Goal: Navigation & Orientation: Understand site structure

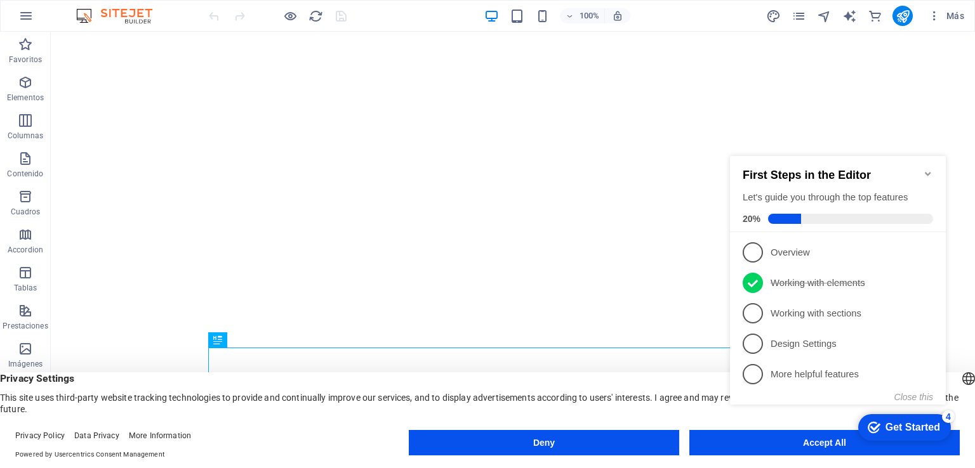
click div "checkmark Get Started 4 First Steps in the Editor Let's guide you through the t…"
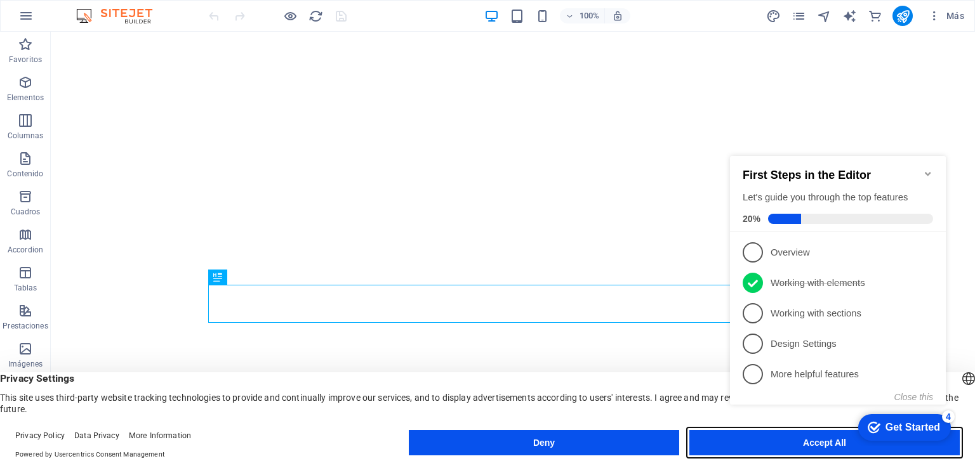
click at [722, 449] on button "Accept All" at bounding box center [824, 442] width 270 height 25
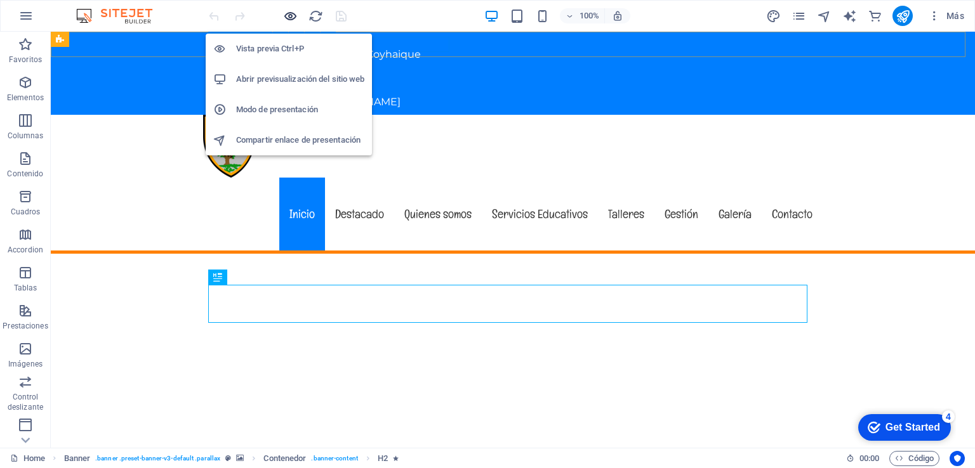
click at [289, 13] on icon "button" at bounding box center [290, 16] width 15 height 15
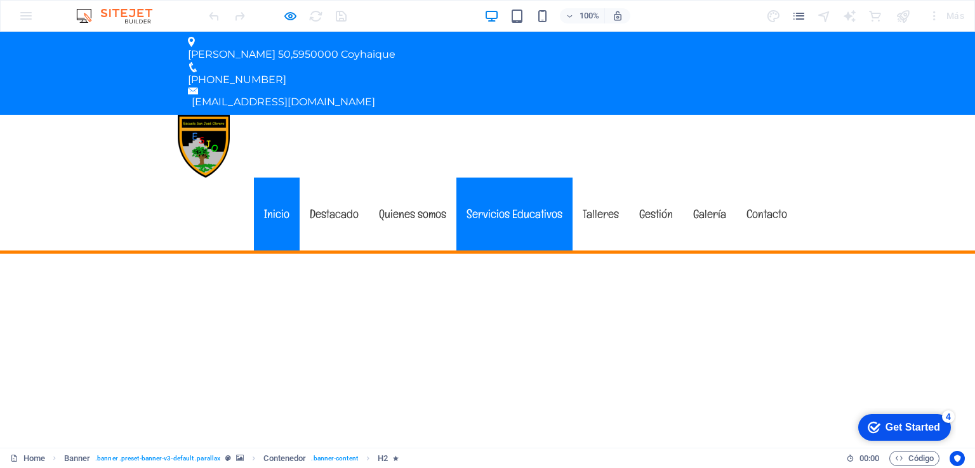
click at [505, 178] on link "Servicios Educativos" at bounding box center [514, 214] width 116 height 73
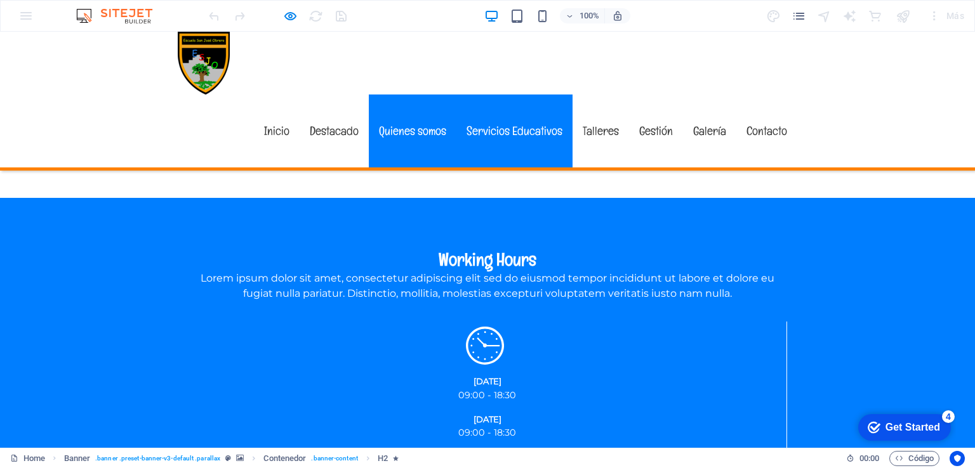
scroll to position [1752, 0]
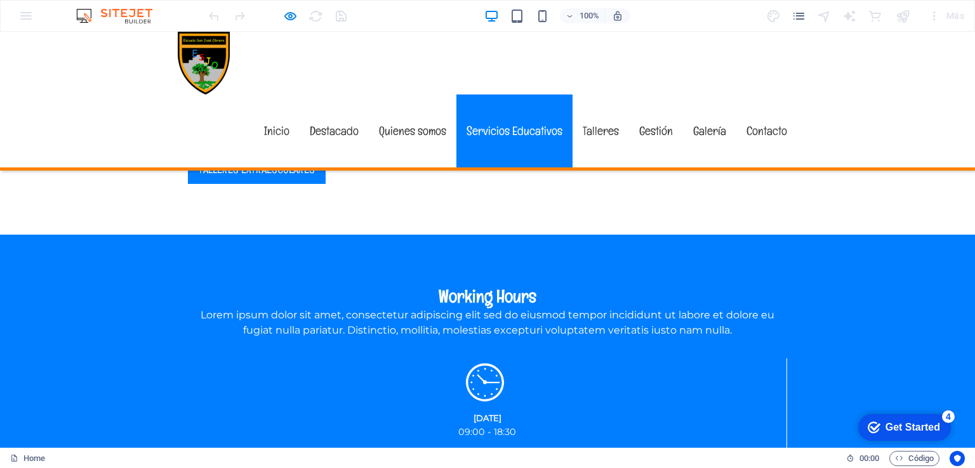
scroll to position [1851, 0]
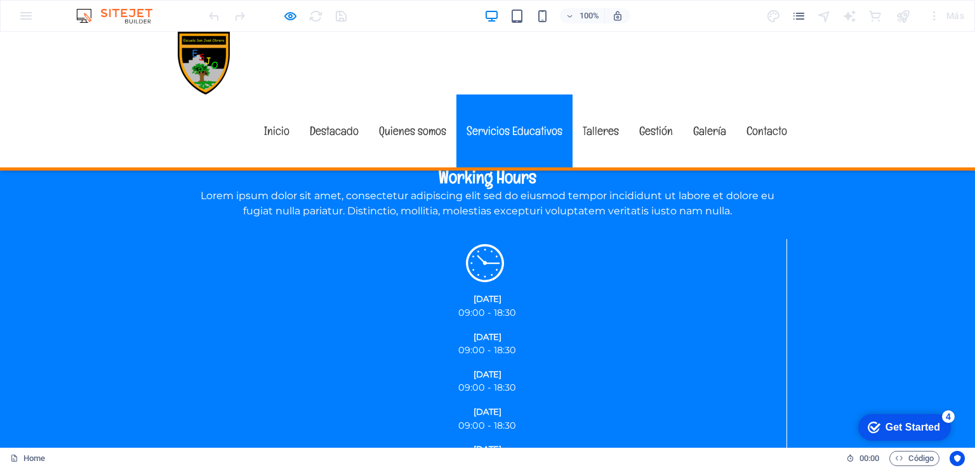
scroll to position [1970, 0]
click at [597, 95] on link "Talleres" at bounding box center [601, 131] width 56 height 73
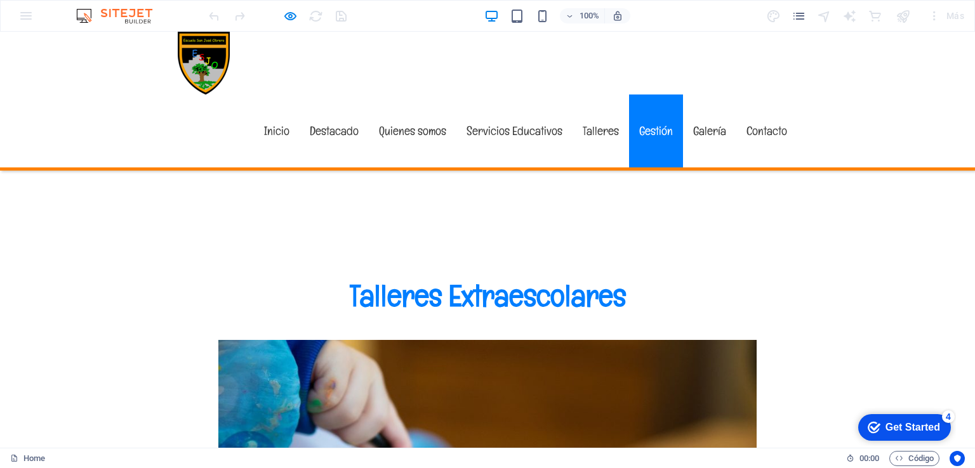
scroll to position [5060, 0]
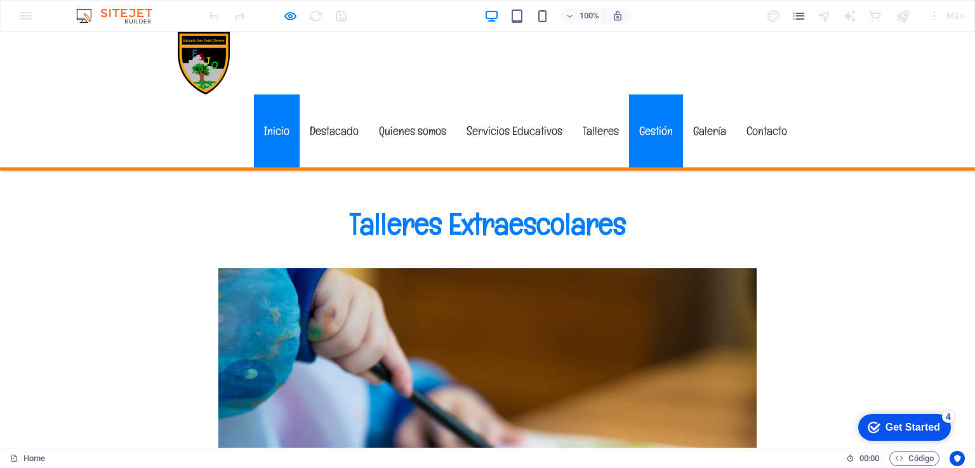
click at [285, 95] on link "Inicio" at bounding box center [277, 131] width 46 height 73
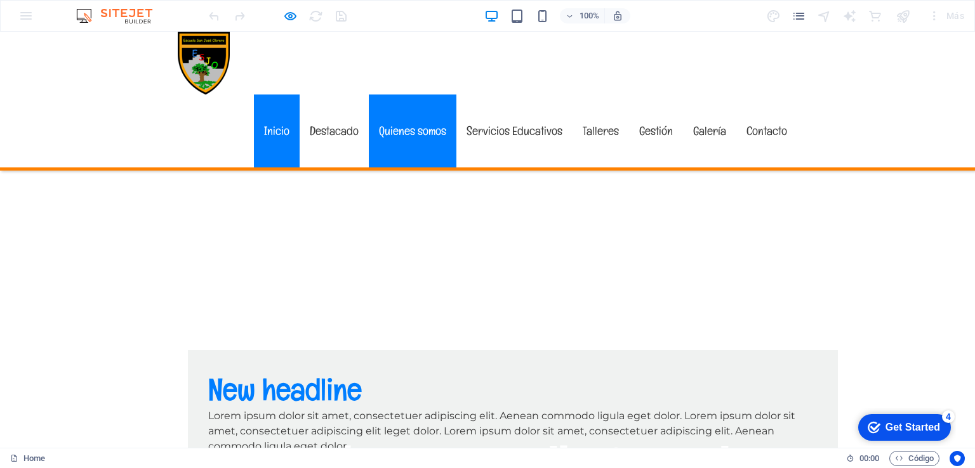
scroll to position [0, 0]
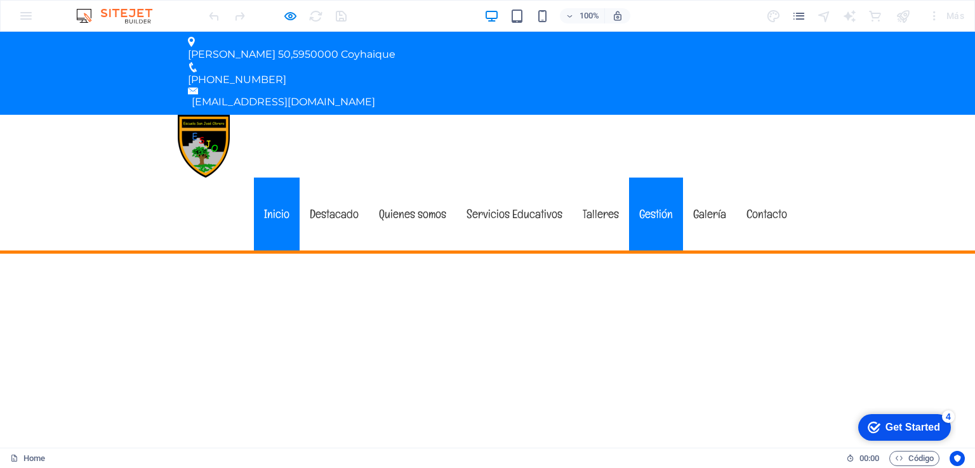
click at [658, 178] on link "Gestión" at bounding box center [656, 214] width 54 height 73
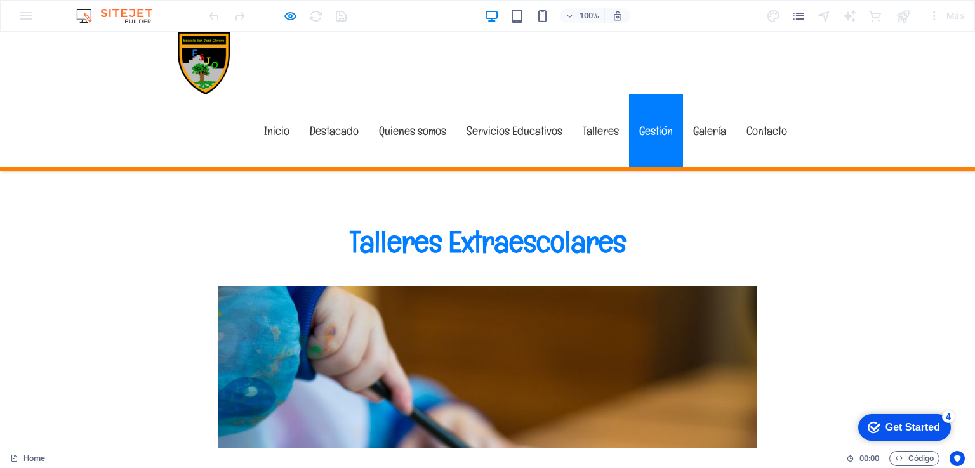
scroll to position [5048, 0]
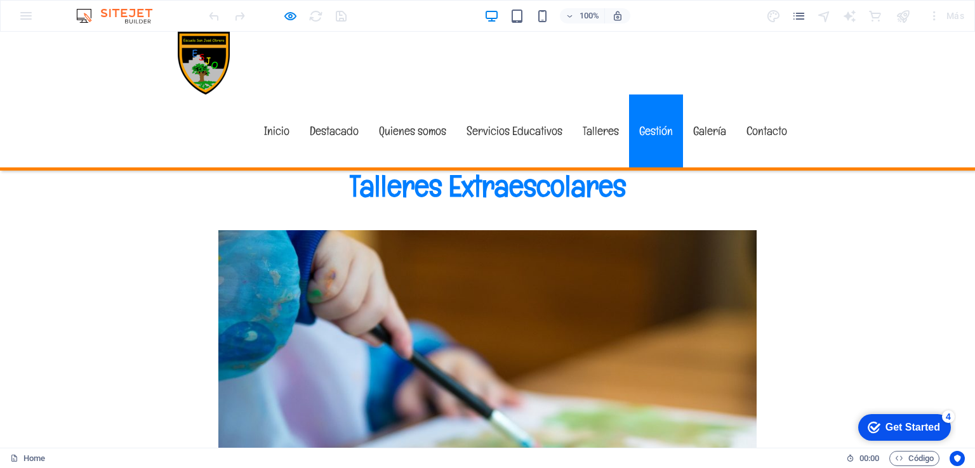
scroll to position [5104, 0]
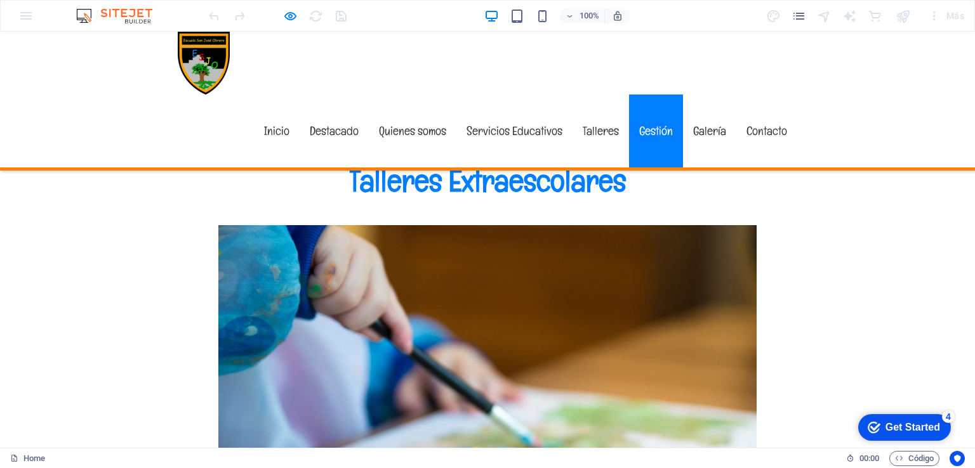
click at [700, 95] on link "Galería" at bounding box center [709, 131] width 53 height 73
click at [761, 95] on link "Contacto" at bounding box center [766, 131] width 61 height 73
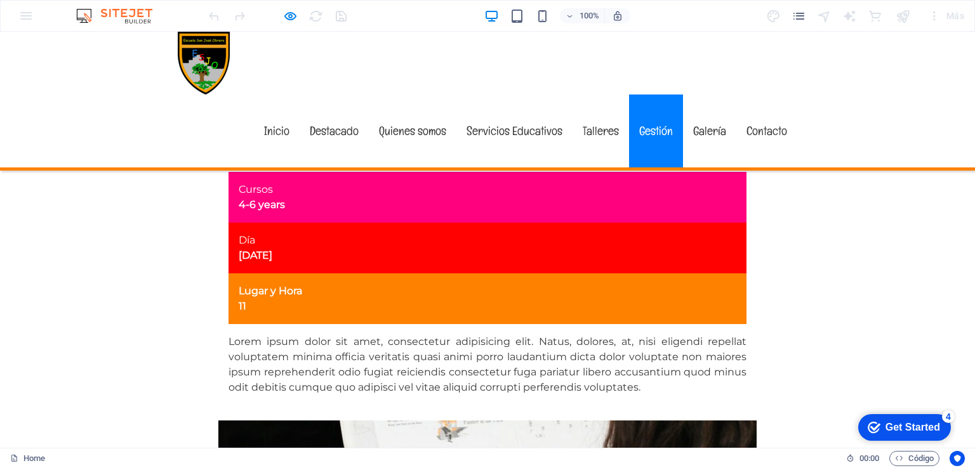
scroll to position [5457, 0]
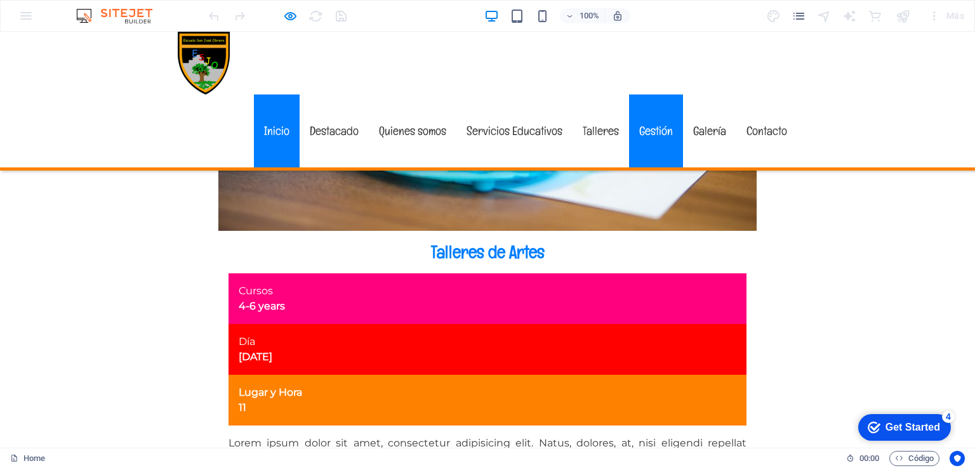
click at [275, 95] on link "Inicio" at bounding box center [277, 131] width 46 height 73
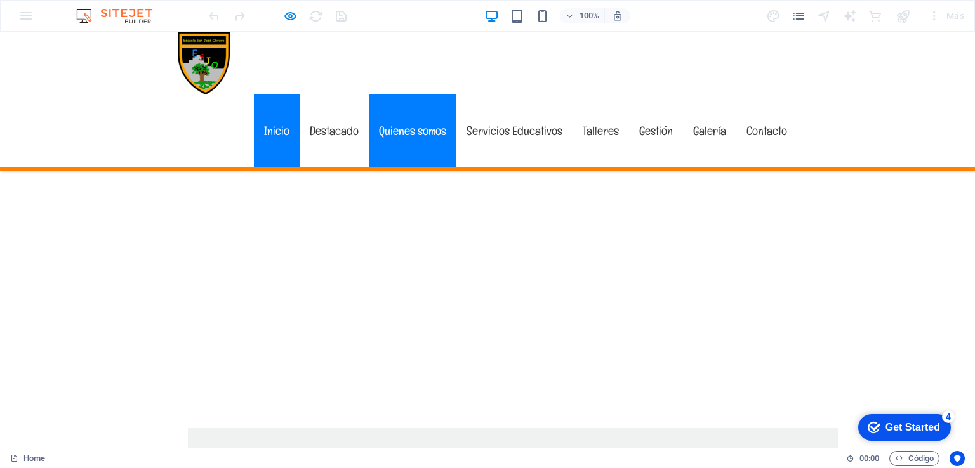
scroll to position [0, 0]
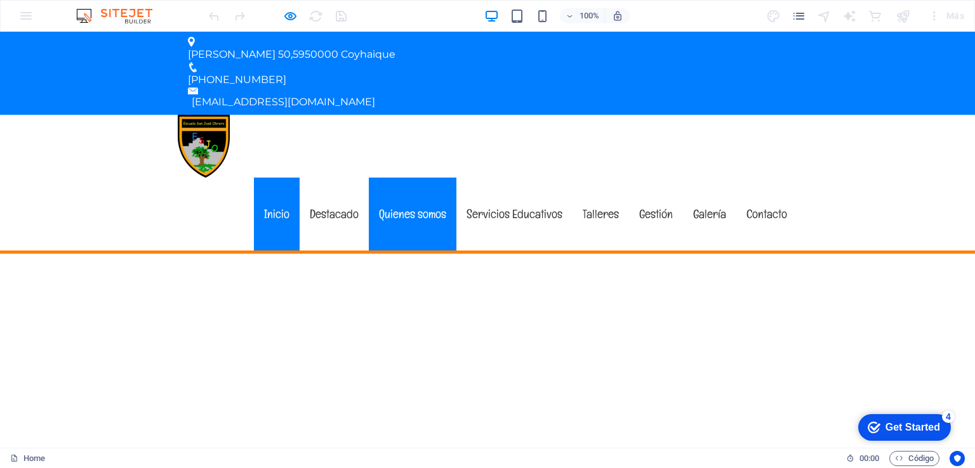
click at [413, 178] on link "Quienes somos" at bounding box center [413, 214] width 88 height 73
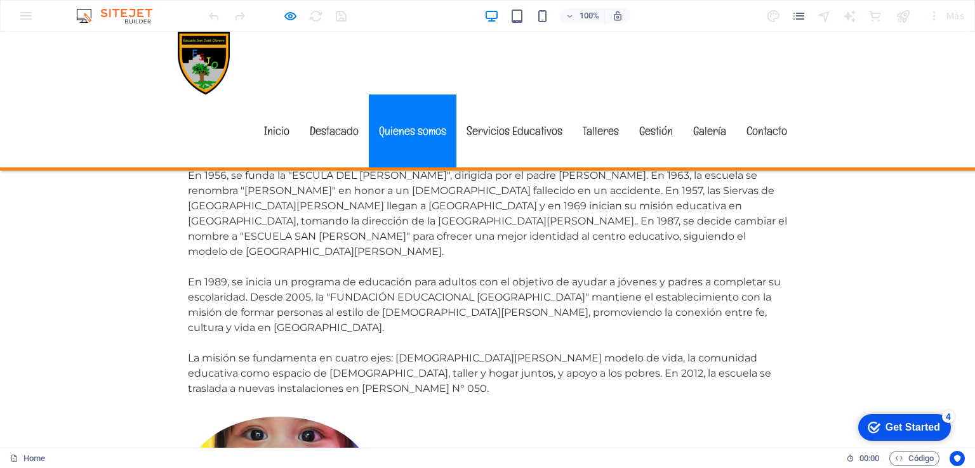
scroll to position [1110, 0]
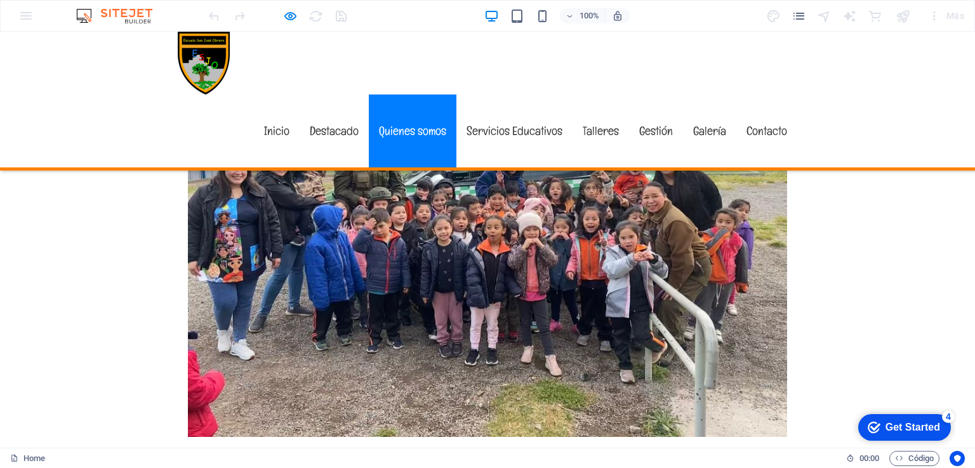
scroll to position [684, 0]
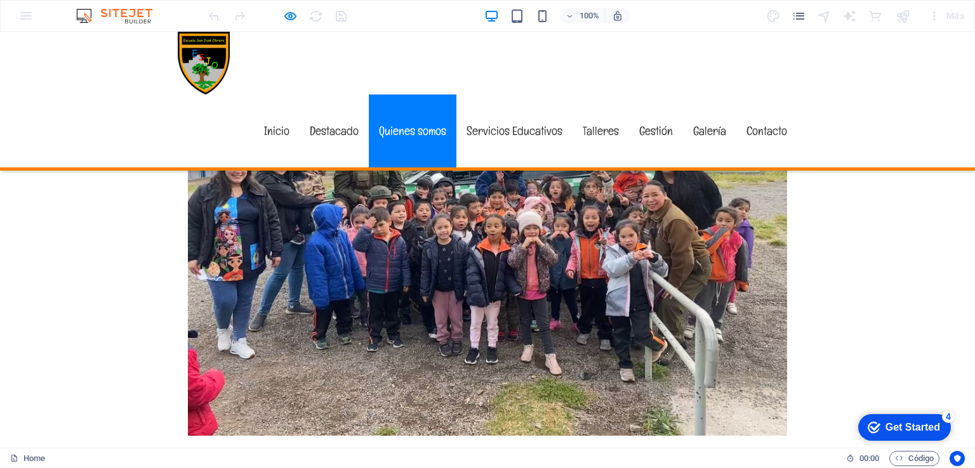
click at [392, 95] on link "Quienes somos" at bounding box center [413, 131] width 88 height 73
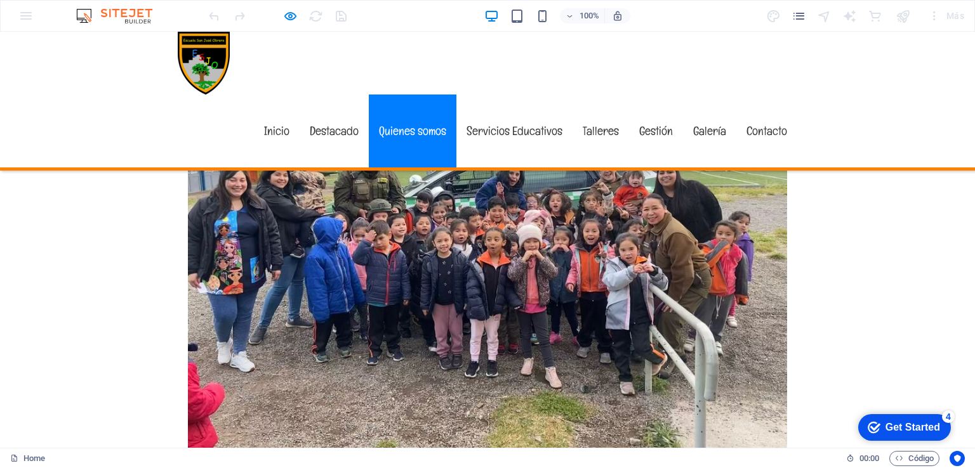
scroll to position [656, 0]
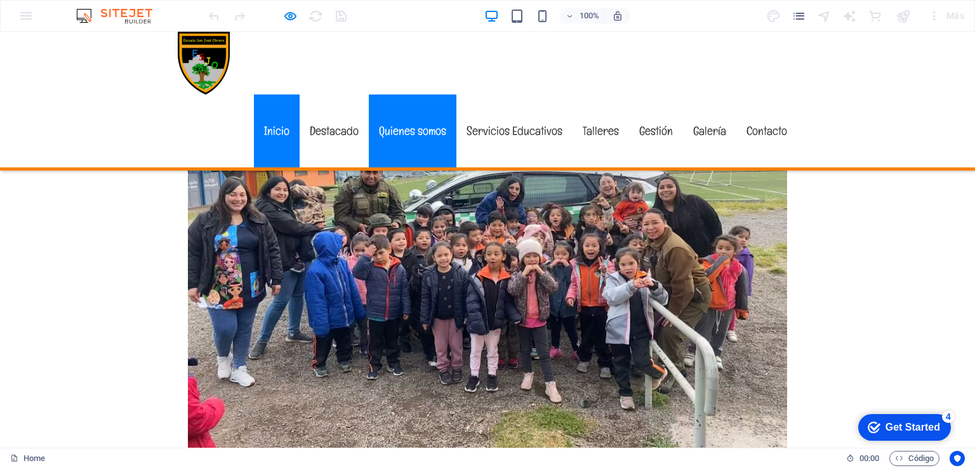
click at [277, 95] on link "Inicio" at bounding box center [277, 131] width 46 height 73
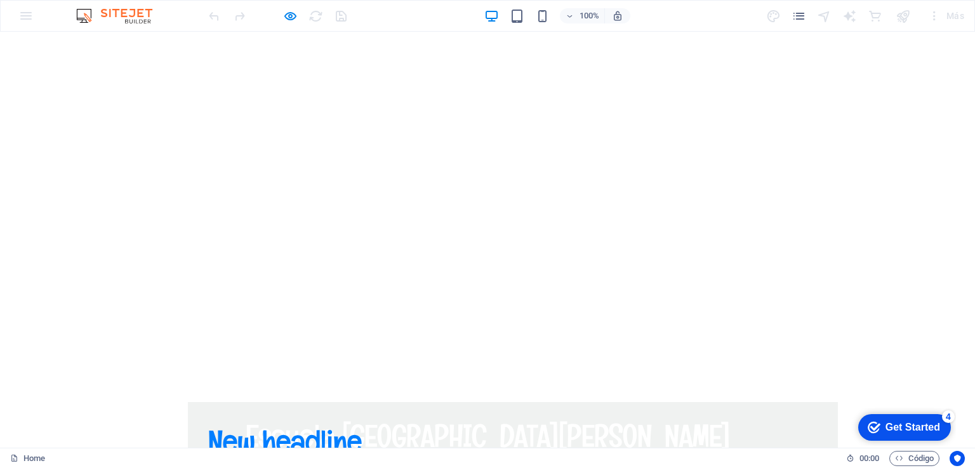
scroll to position [0, 0]
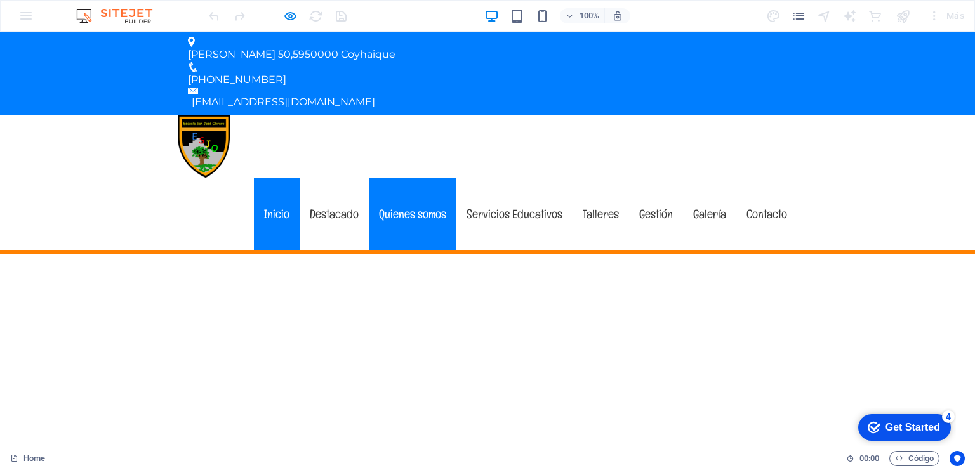
click at [409, 178] on link "Quienes somos" at bounding box center [413, 214] width 88 height 73
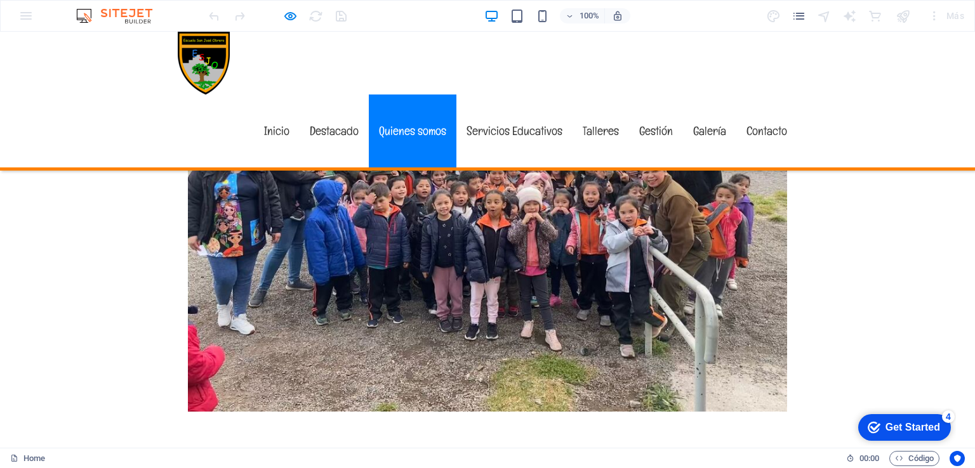
scroll to position [691, 0]
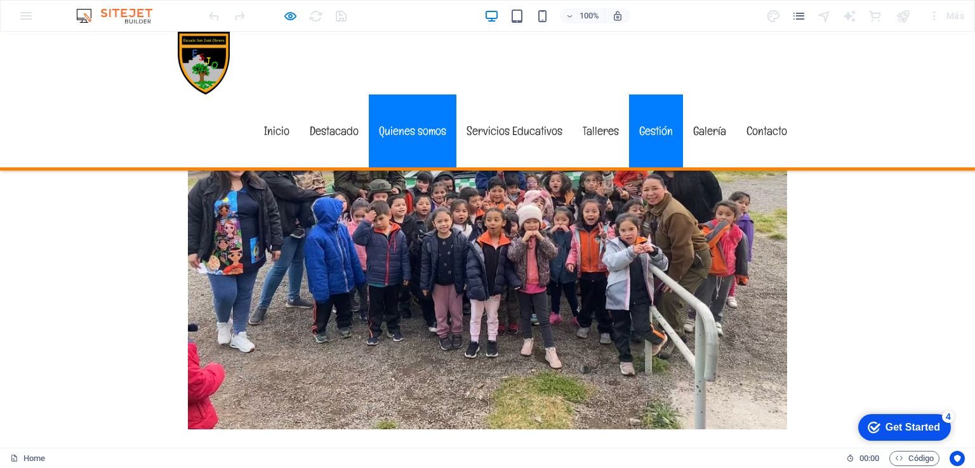
click at [653, 95] on link "Gestión" at bounding box center [656, 131] width 54 height 73
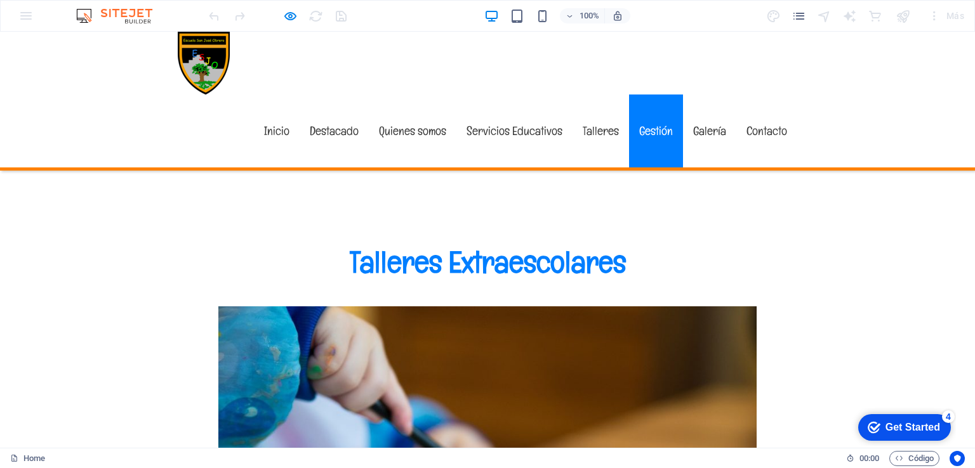
scroll to position [5153, 0]
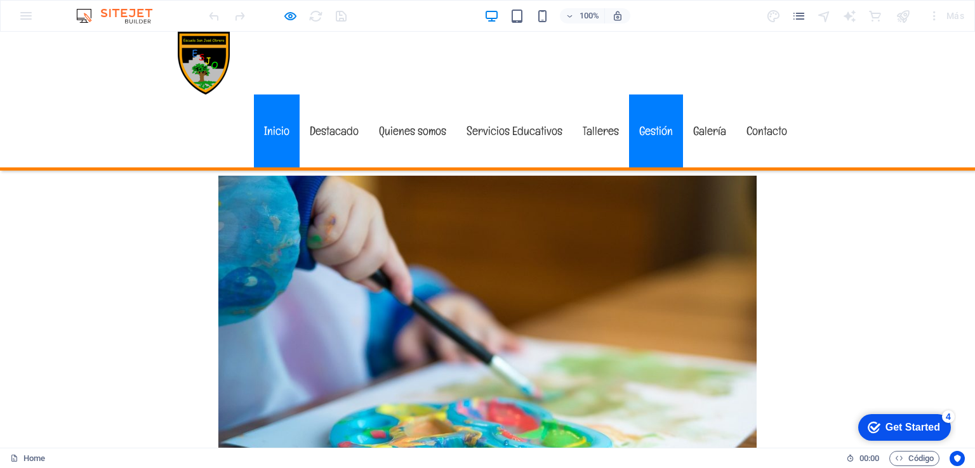
click at [267, 95] on link "Inicio" at bounding box center [277, 131] width 46 height 73
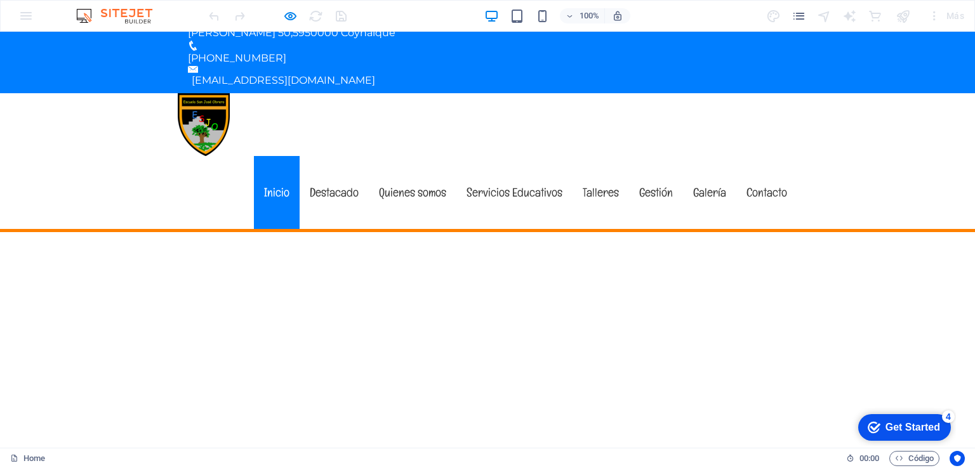
scroll to position [20, 0]
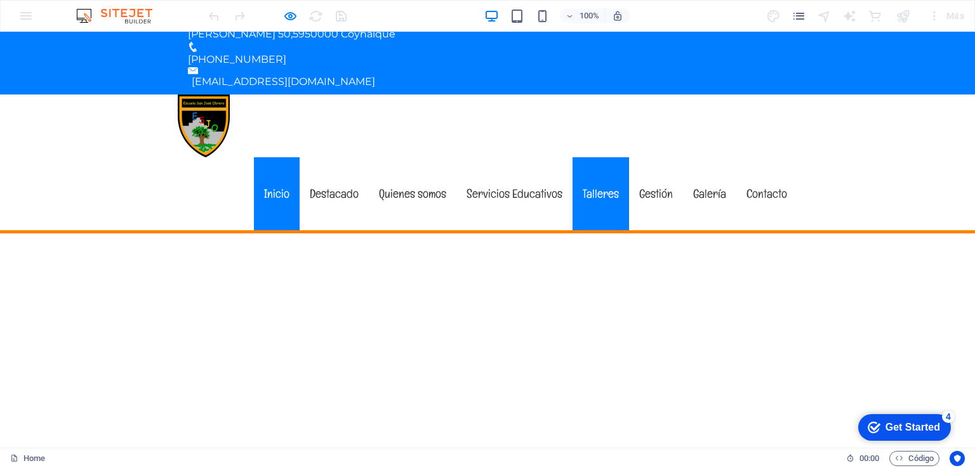
click at [589, 157] on link "Talleres" at bounding box center [601, 193] width 56 height 73
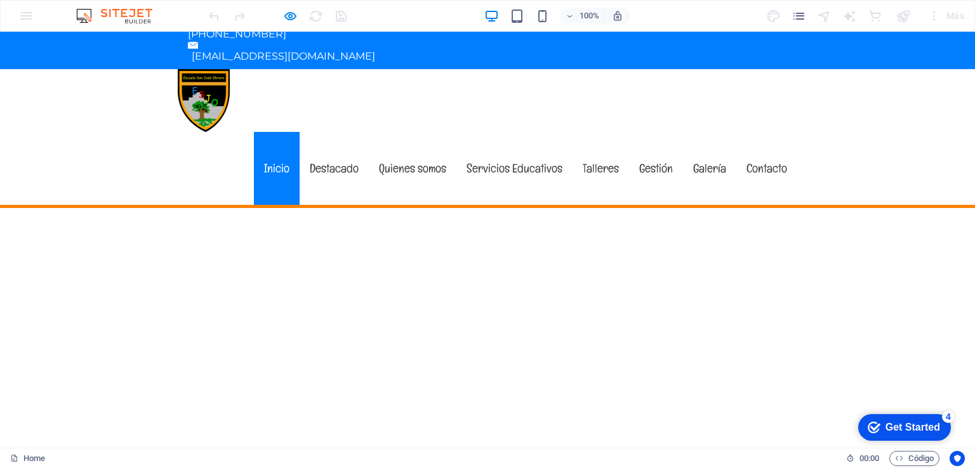
scroll to position [0, 0]
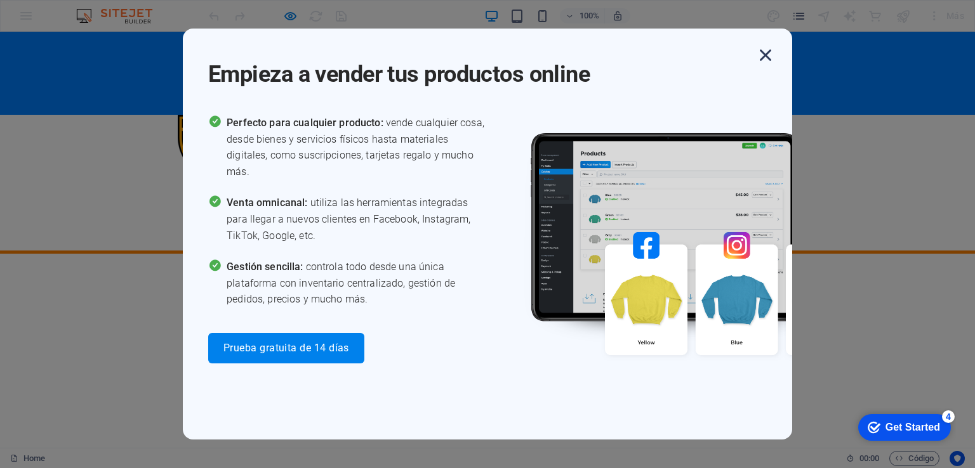
click at [766, 55] on icon "button" at bounding box center [765, 55] width 23 height 23
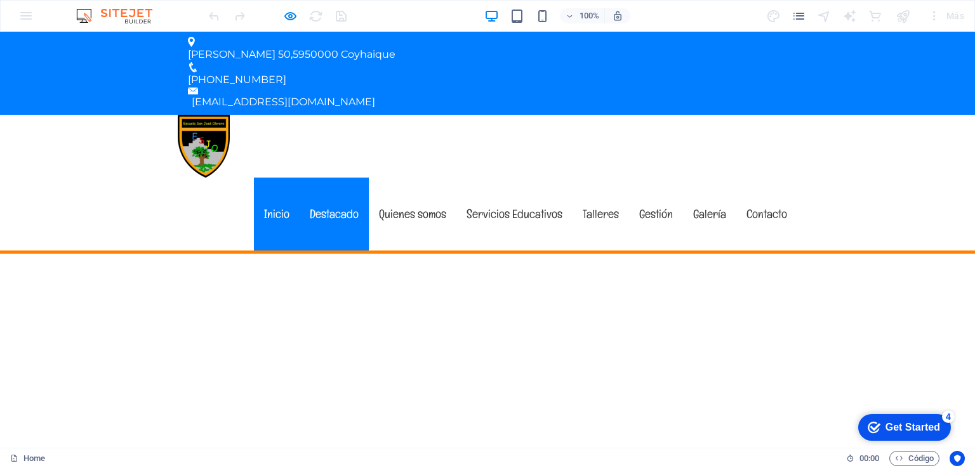
click at [332, 178] on link "Destacado" at bounding box center [334, 214] width 69 height 73
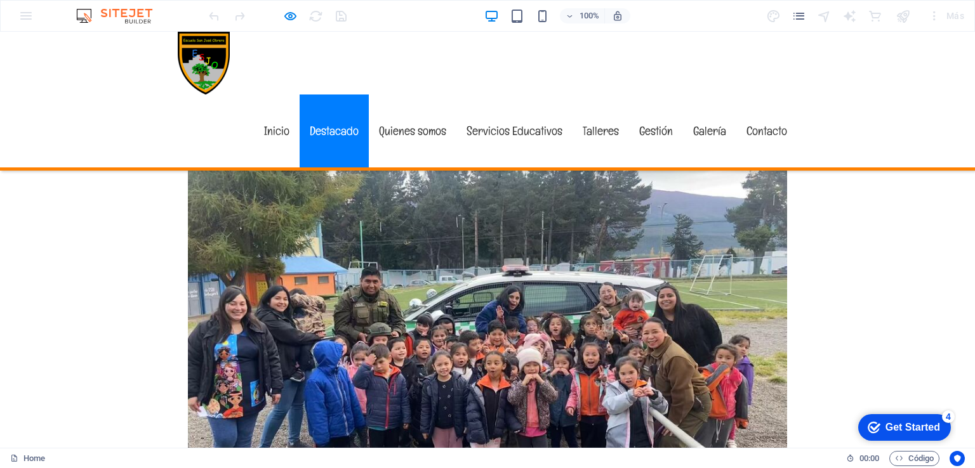
scroll to position [416, 0]
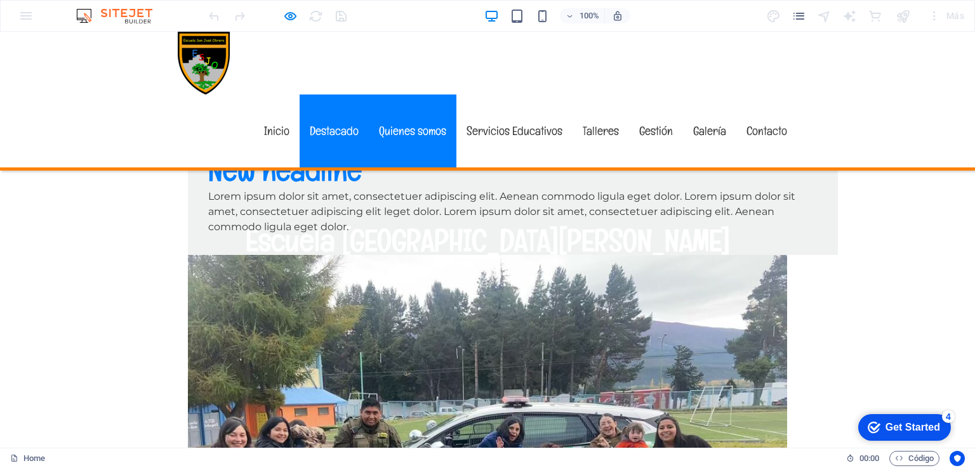
click at [420, 95] on link "Quienes somos" at bounding box center [413, 131] width 88 height 73
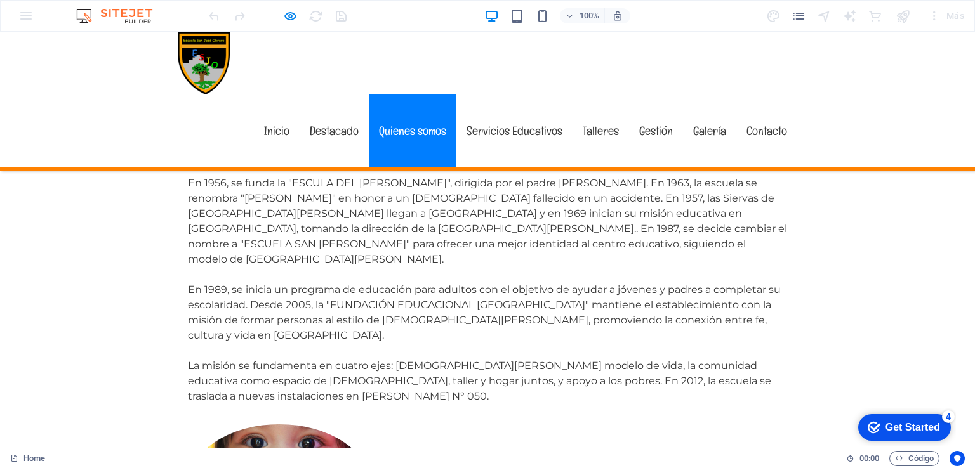
scroll to position [1094, 0]
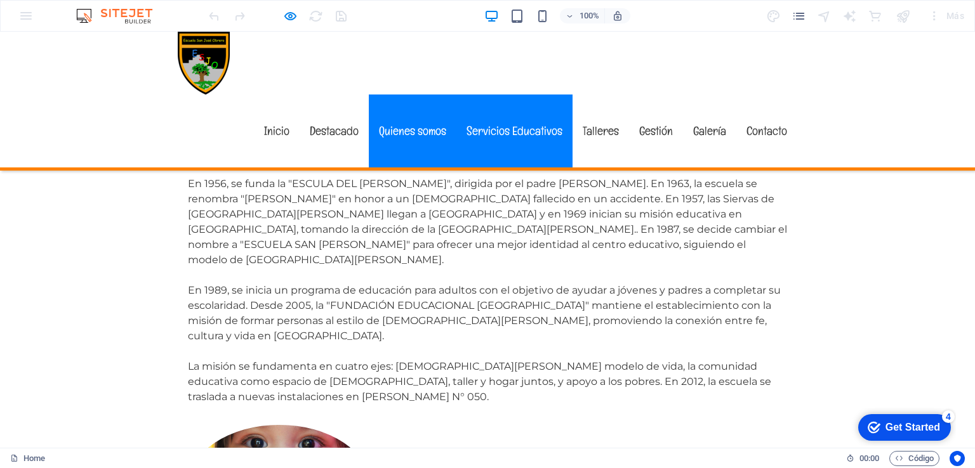
click at [513, 95] on link "Servicios Educativos" at bounding box center [514, 131] width 116 height 73
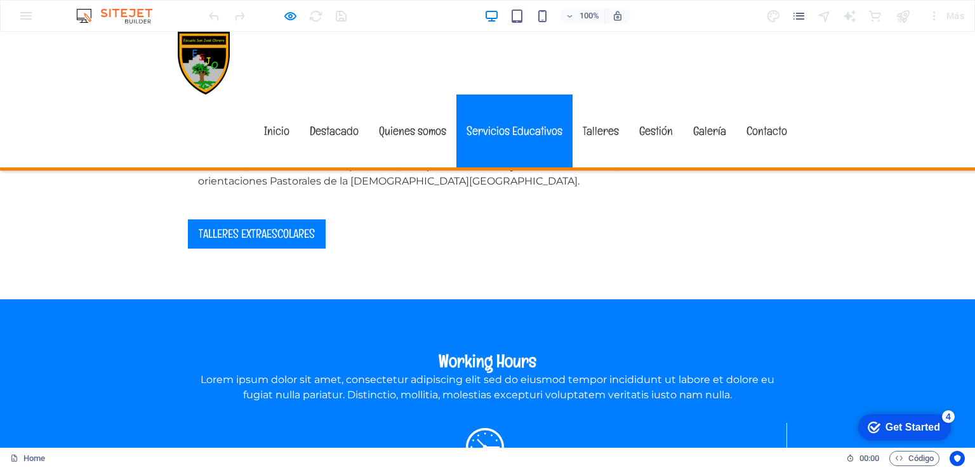
scroll to position [1785, 0]
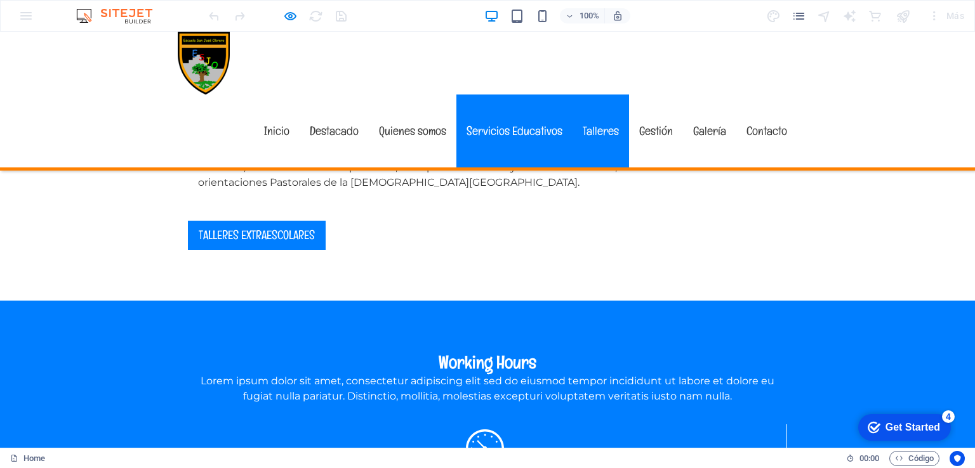
click at [585, 95] on link "Talleres" at bounding box center [601, 131] width 56 height 73
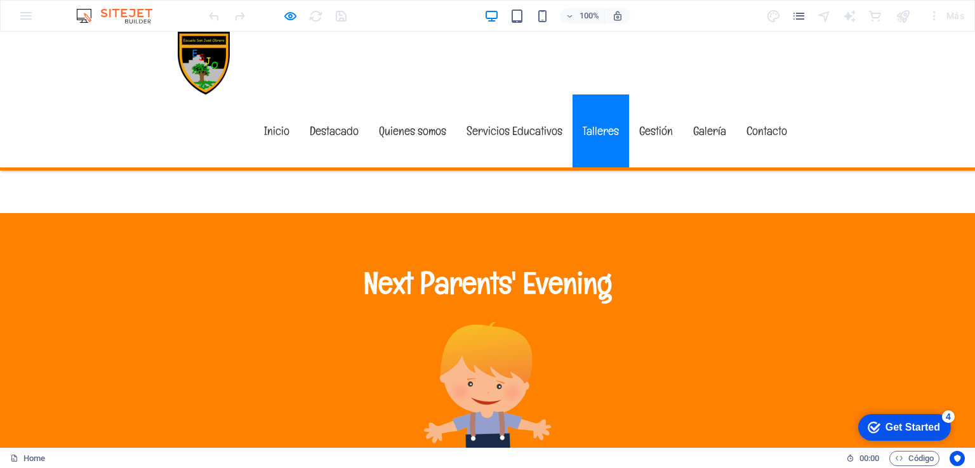
scroll to position [3832, 0]
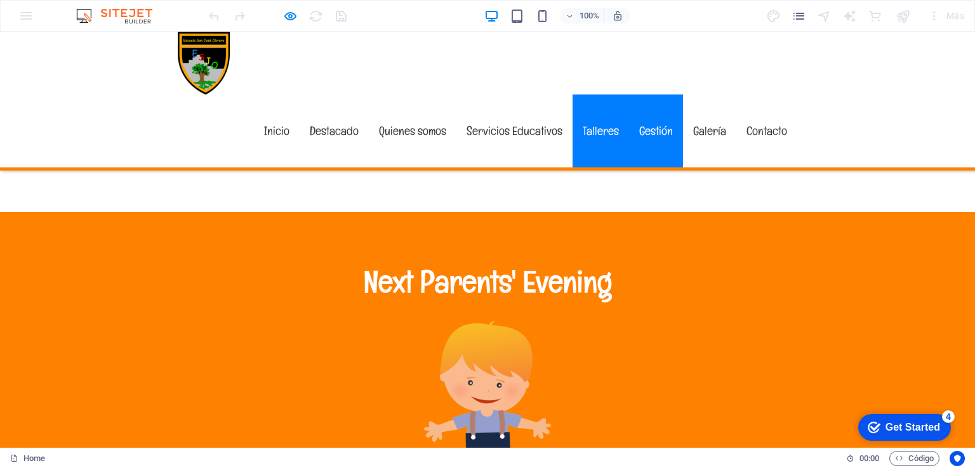
click at [662, 95] on link "Gestión" at bounding box center [656, 131] width 54 height 73
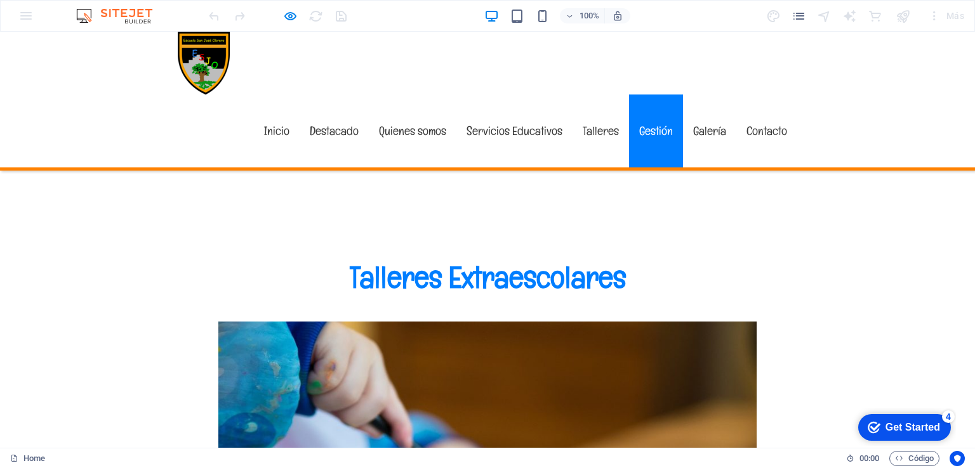
scroll to position [5022, 0]
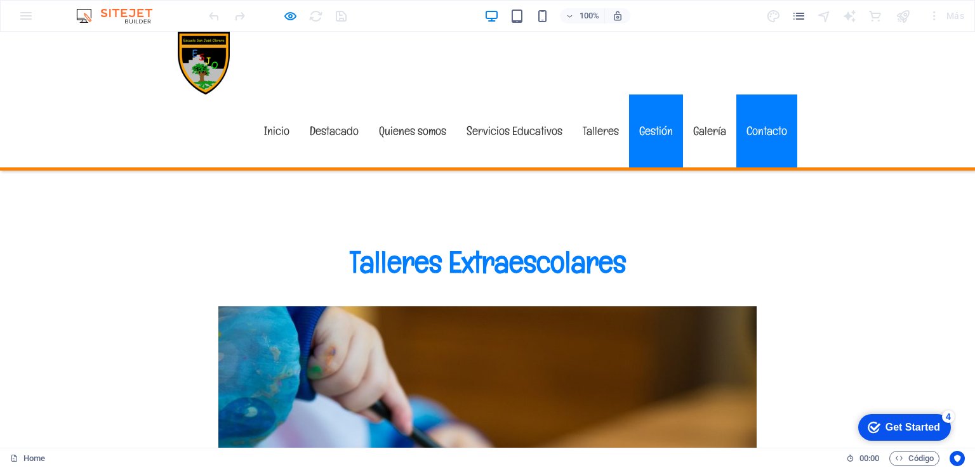
click at [767, 95] on link "Contacto" at bounding box center [766, 131] width 61 height 73
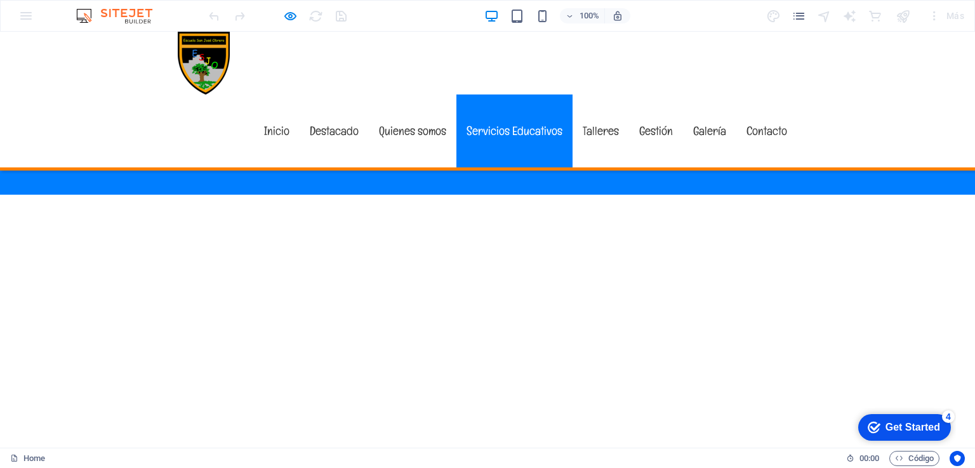
scroll to position [2365, 0]
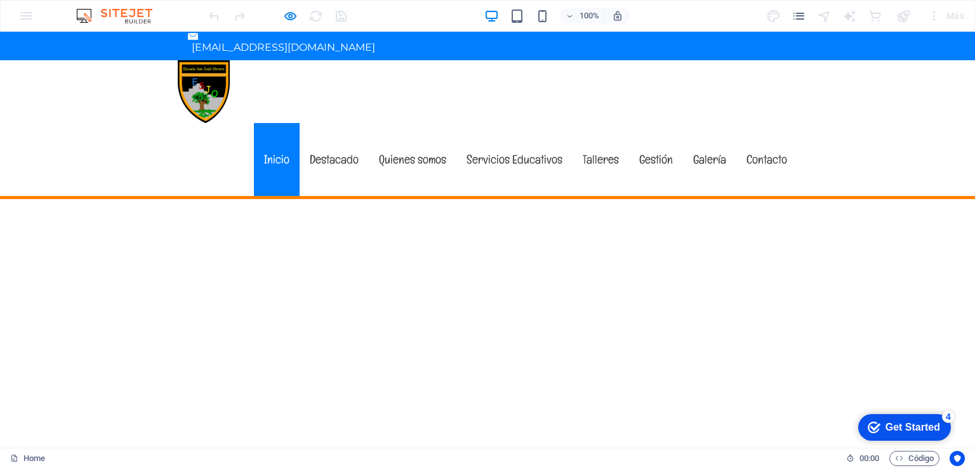
scroll to position [0, 0]
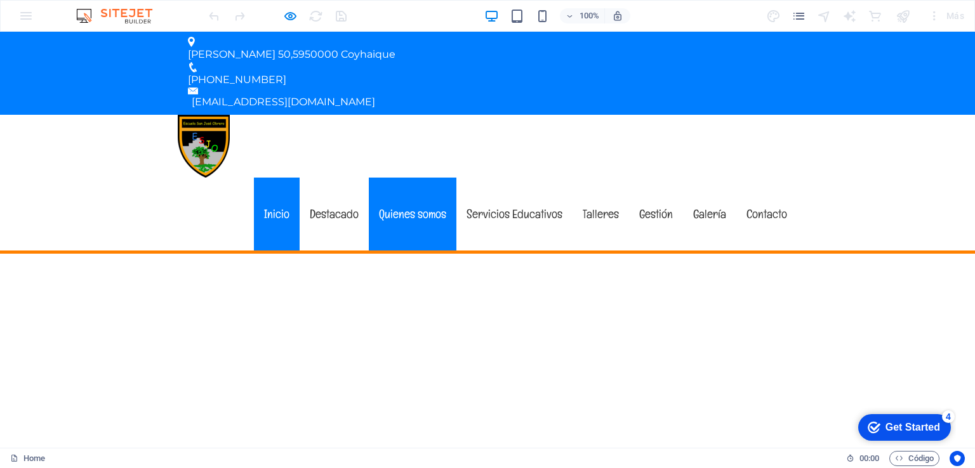
click at [406, 178] on link "Quienes somos" at bounding box center [413, 214] width 88 height 73
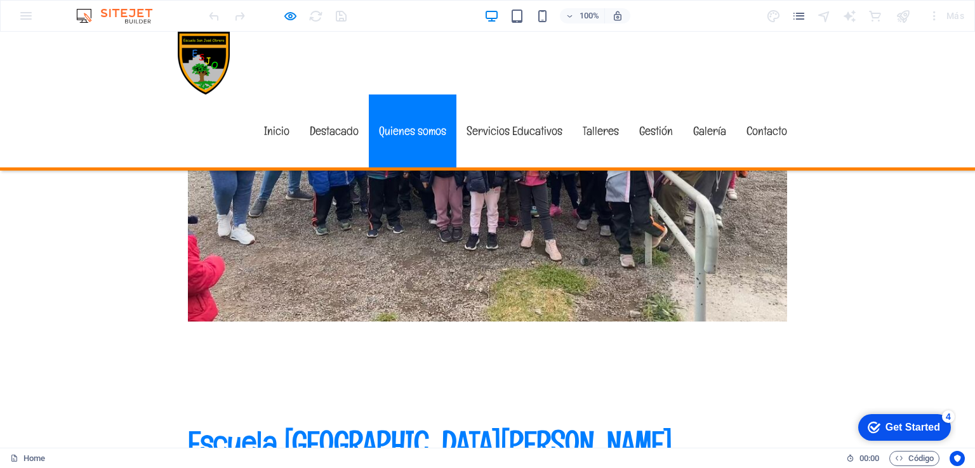
scroll to position [656, 0]
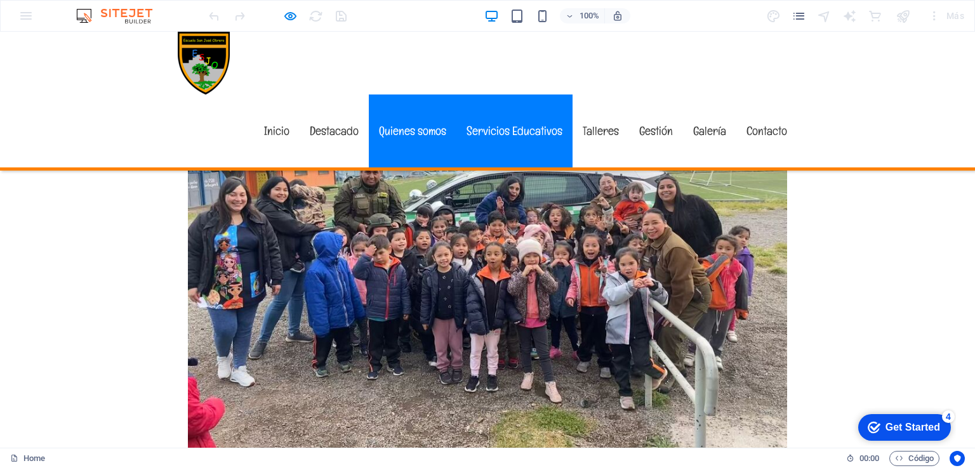
click at [514, 95] on link "Servicios Educativos" at bounding box center [514, 131] width 116 height 73
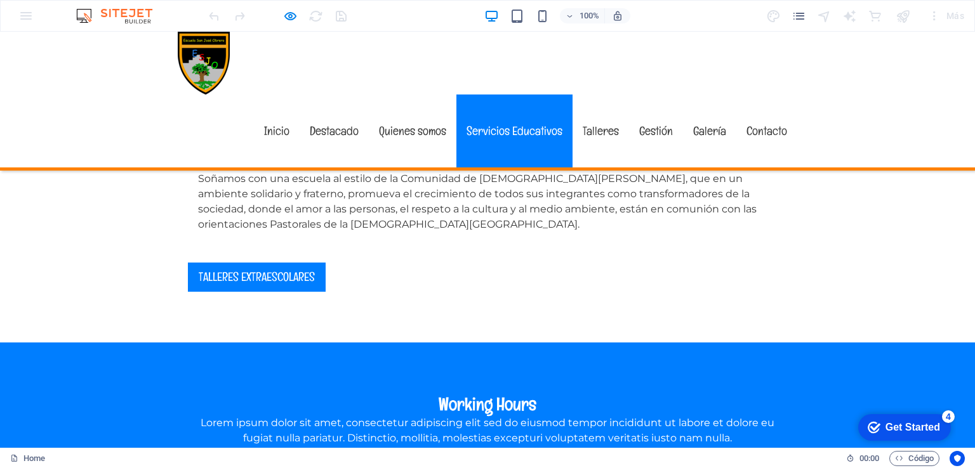
scroll to position [1752, 0]
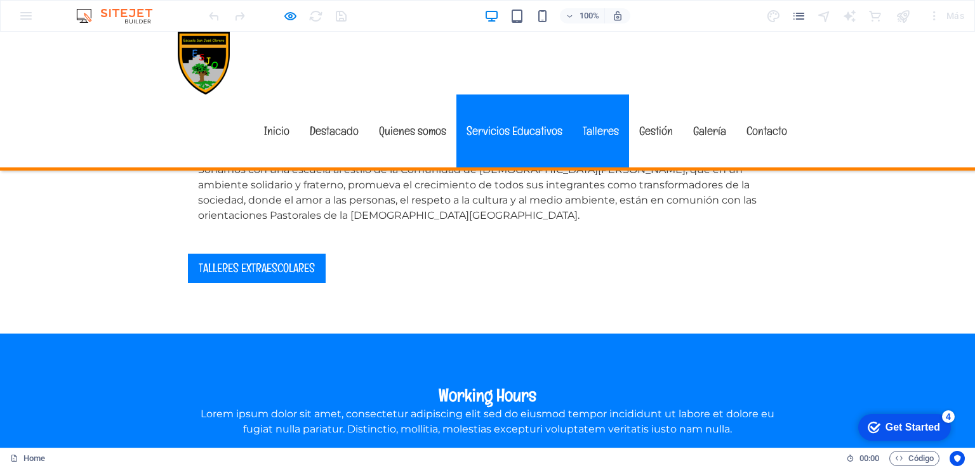
click at [602, 95] on link "Talleres" at bounding box center [601, 131] width 56 height 73
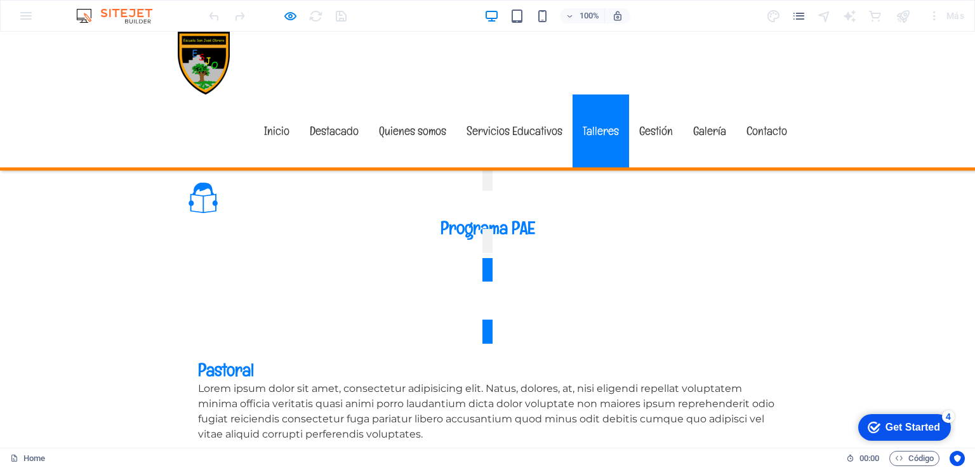
scroll to position [3435, 0]
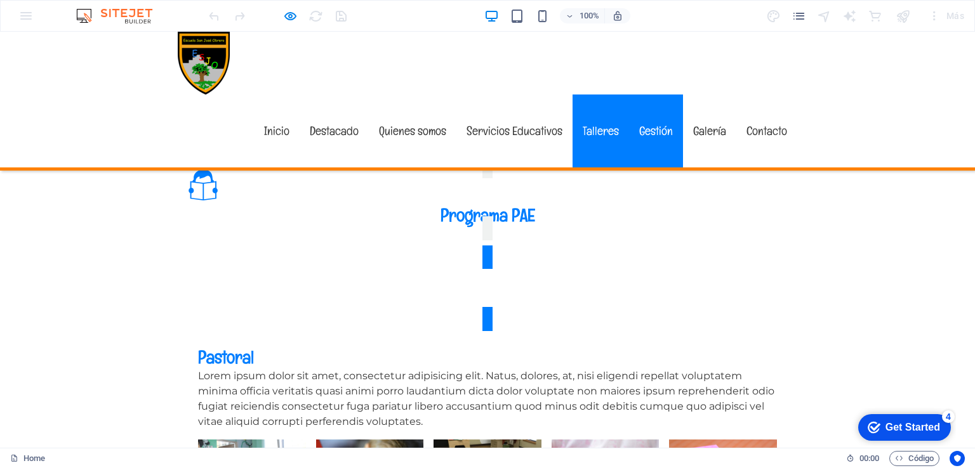
click at [649, 95] on link "Gestión" at bounding box center [656, 131] width 54 height 73
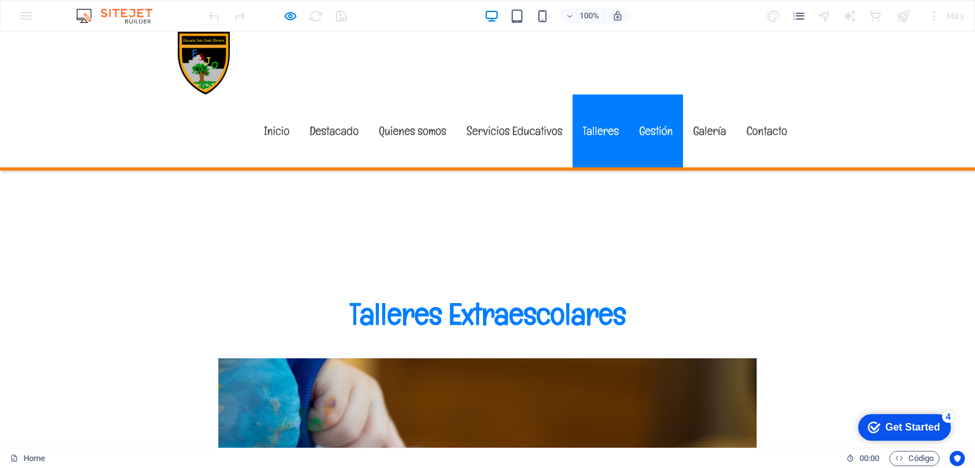
scroll to position [5022, 0]
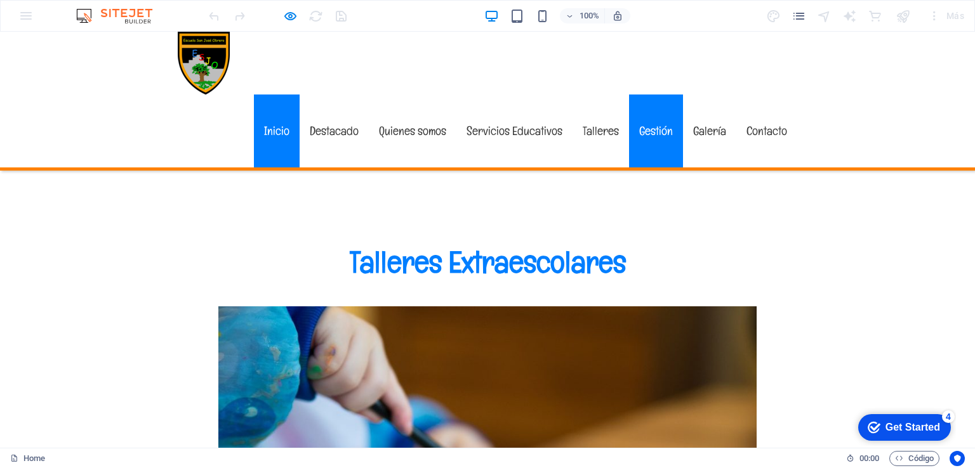
click at [274, 95] on link "Inicio" at bounding box center [277, 131] width 46 height 73
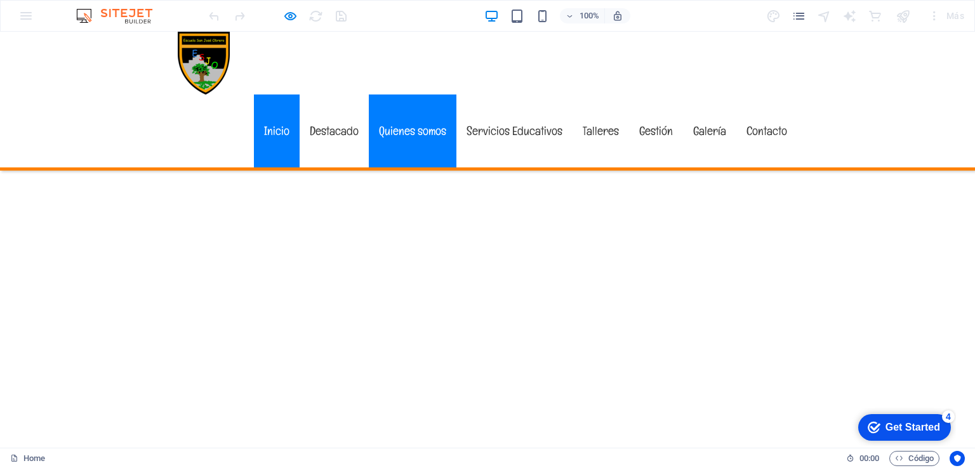
scroll to position [0, 0]
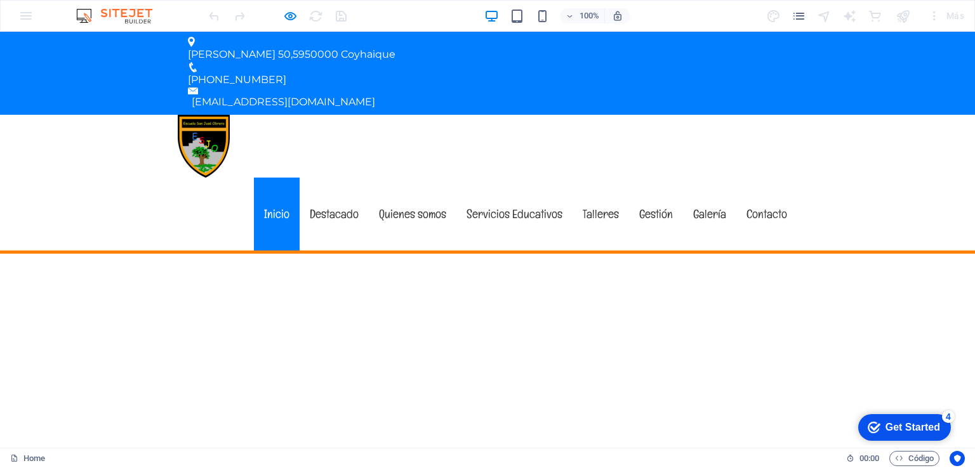
click at [421, 22] on div "100% Más" at bounding box center [587, 16] width 763 height 20
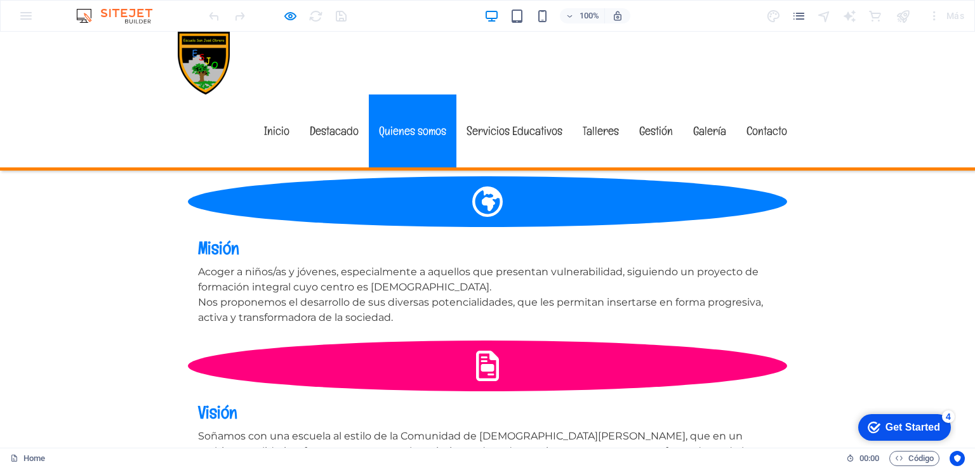
scroll to position [1407, 0]
